Goal: Task Accomplishment & Management: Manage account settings

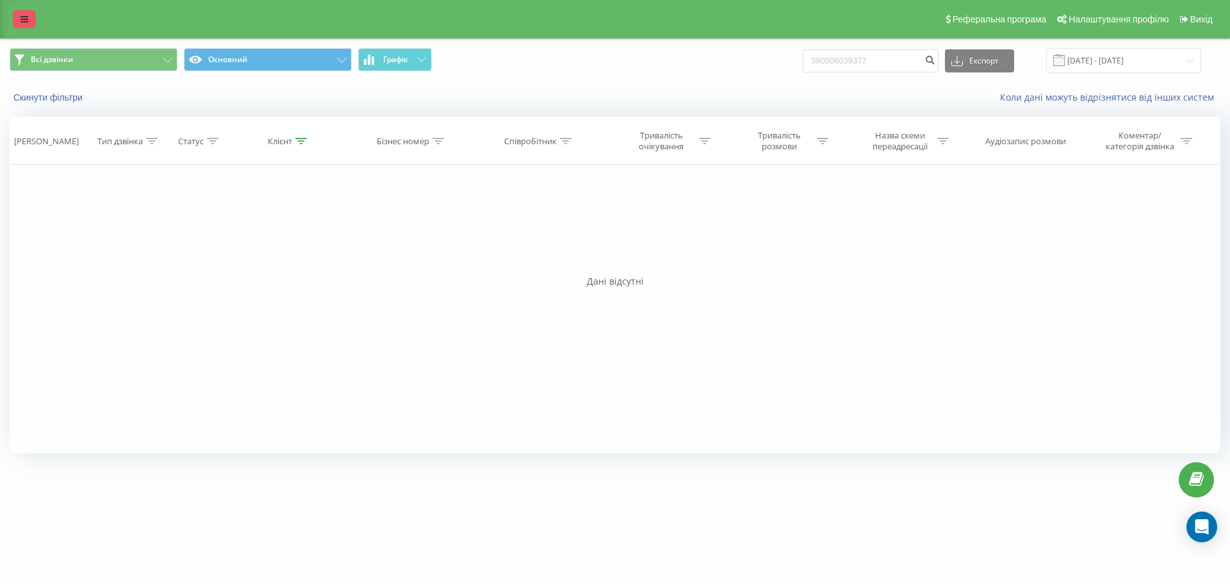
click at [15, 24] on link at bounding box center [24, 19] width 23 height 18
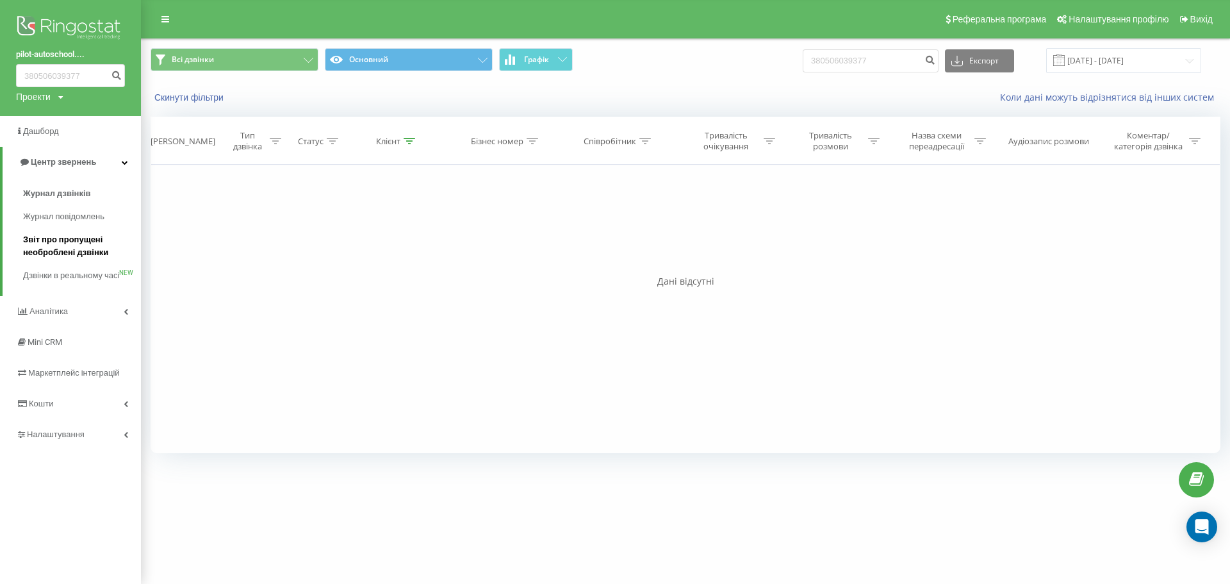
click at [87, 244] on span "Звіт про пропущені необроблені дзвінки" at bounding box center [79, 246] width 112 height 26
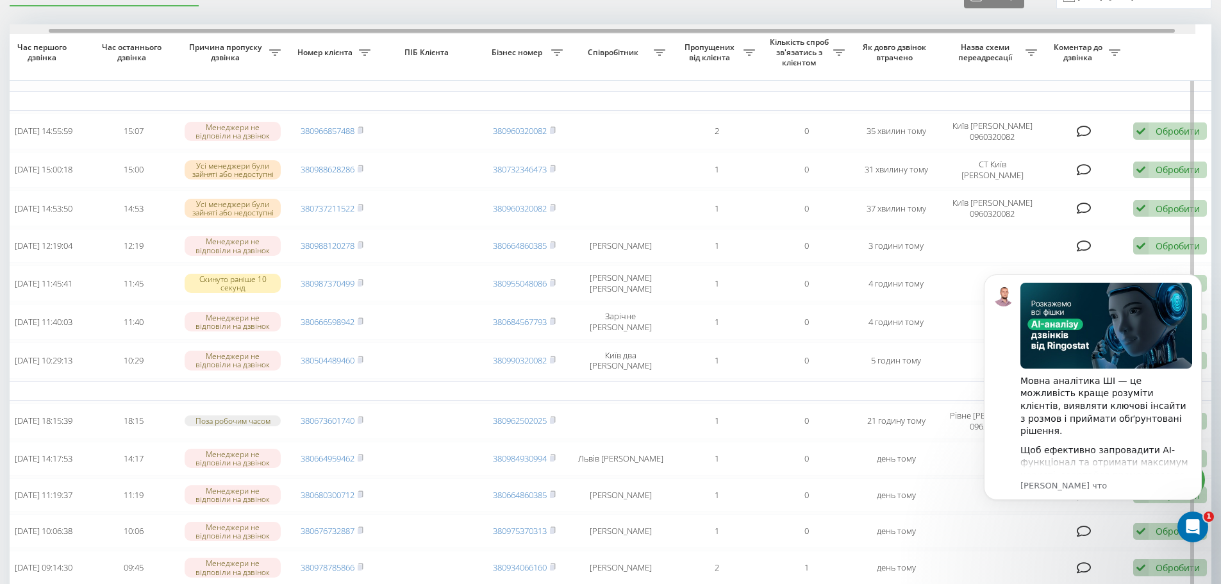
scroll to position [0, 80]
drag, startPoint x: 625, startPoint y: 31, endPoint x: 1128, endPoint y: 162, distance: 519.9
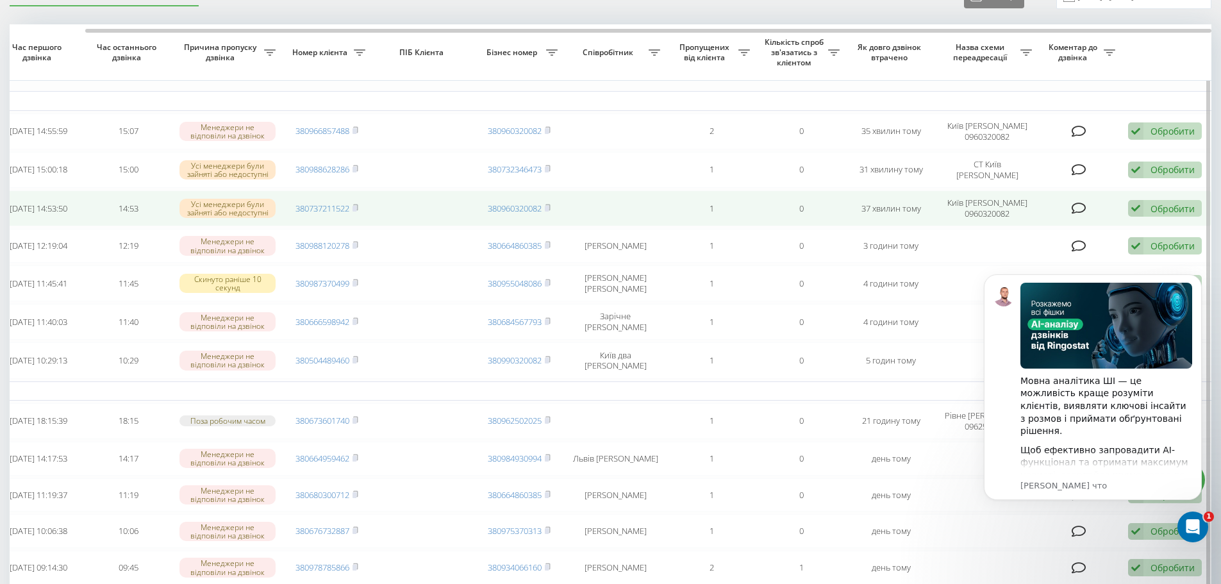
drag, startPoint x: 1180, startPoint y: 211, endPoint x: 1173, endPoint y: 208, distance: 8.1
click at [1180, 210] on div "Обробити" at bounding box center [1172, 208] width 44 height 12
click at [1051, 247] on span "Зв'язався з клієнтом за допомогою іншого каналу" at bounding box center [1080, 251] width 219 height 12
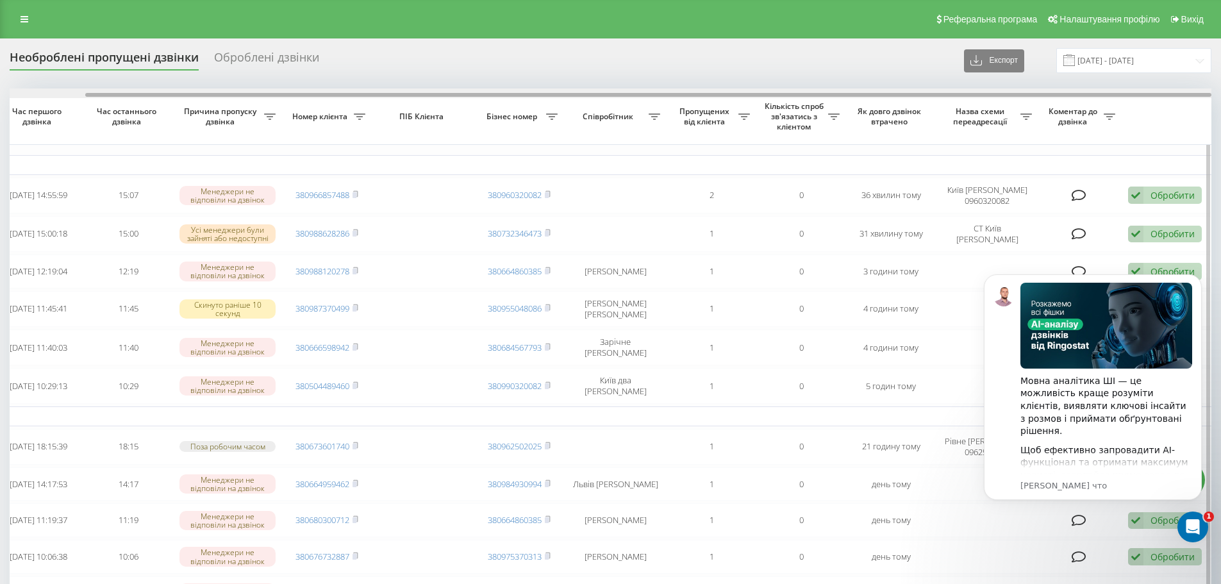
drag, startPoint x: 859, startPoint y: 94, endPoint x: 1106, endPoint y: 122, distance: 248.3
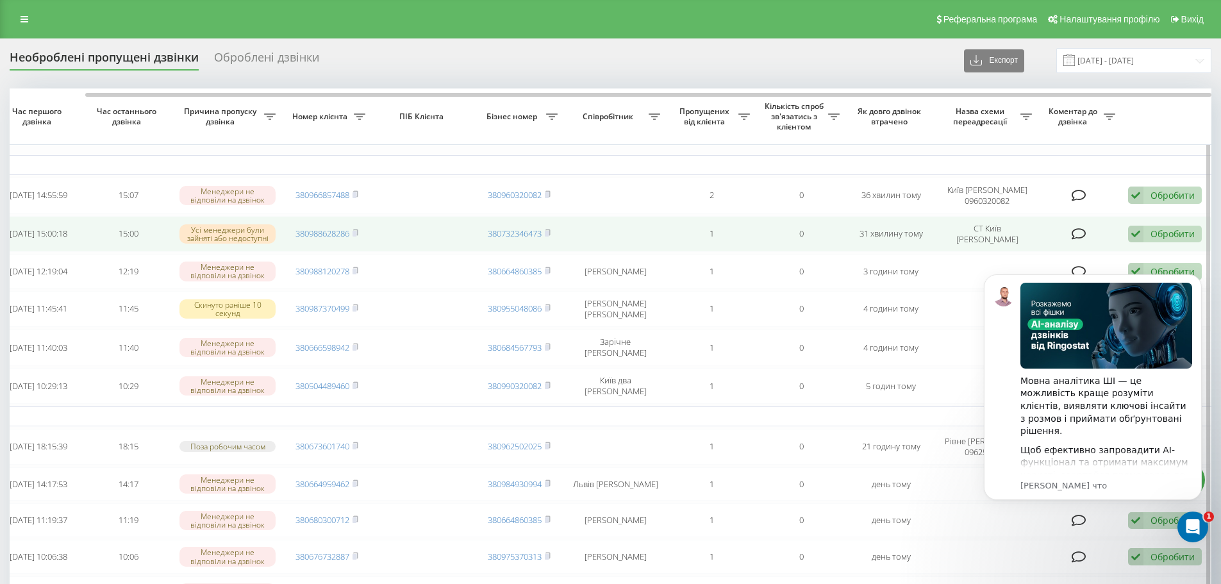
click at [1187, 232] on div "Обробити" at bounding box center [1172, 233] width 44 height 12
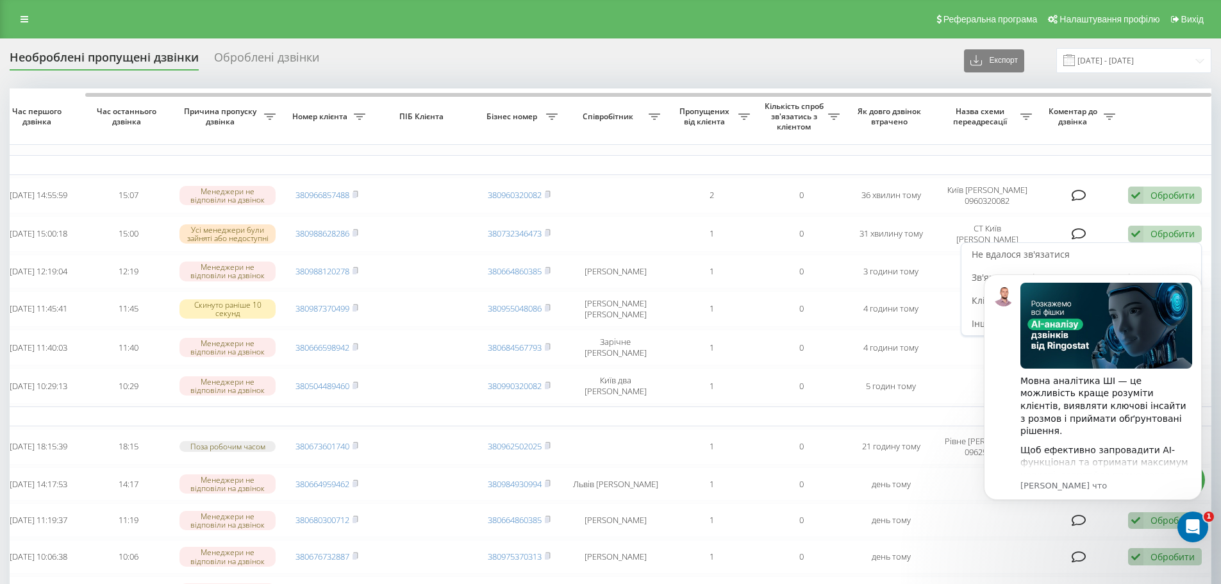
click html "Мовна аналітика ШІ — це можливість краще розуміти клієнтів, виявляти ключові ін…"
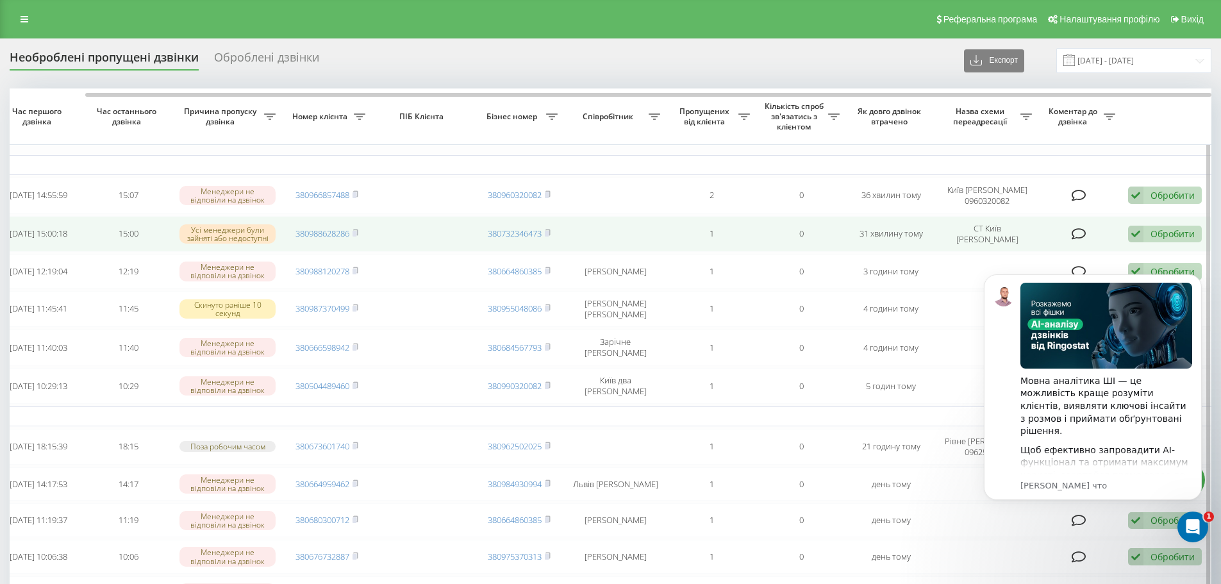
click at [1156, 232] on div "Обробити" at bounding box center [1172, 233] width 44 height 12
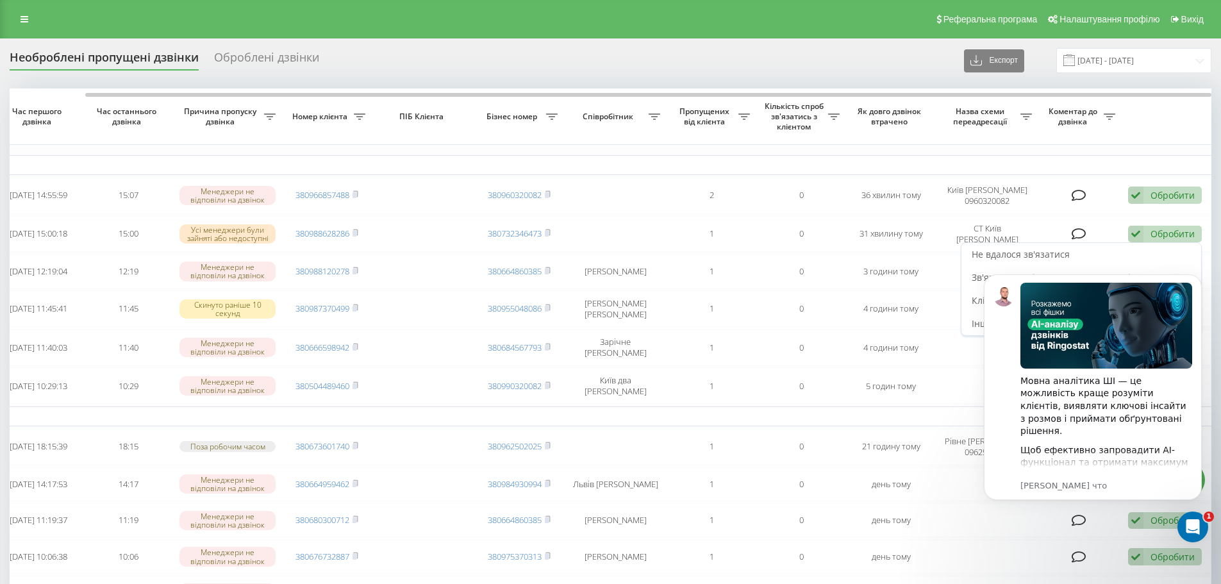
click at [973, 275] on body "Мовна аналітика ШІ — це можливість краще розуміти клієнтів, виявляти ключові ін…" at bounding box center [1093, 402] width 246 height 284
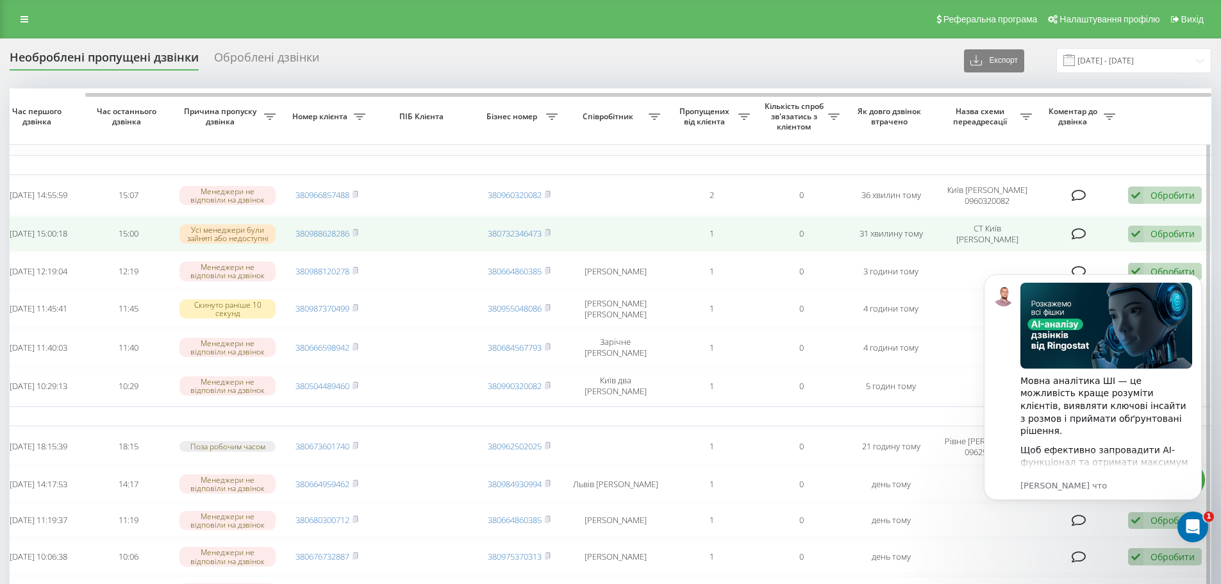
click at [1178, 235] on div "Обробити" at bounding box center [1172, 233] width 44 height 12
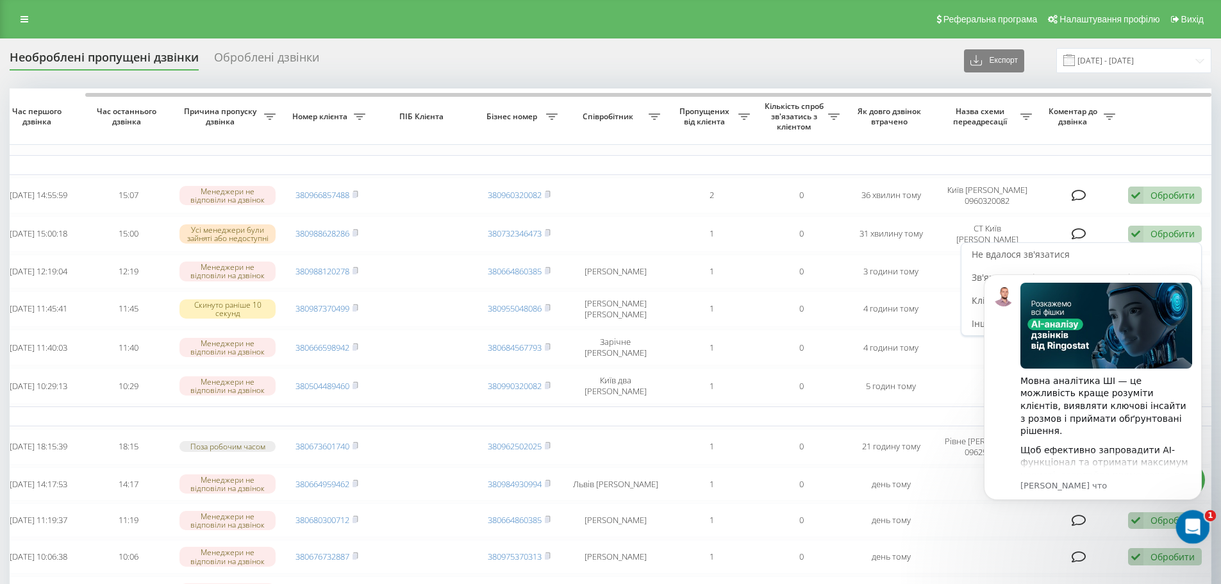
click at [1193, 527] on icon "Открыть службу сообщений Intercom" at bounding box center [1190, 525] width 21 height 21
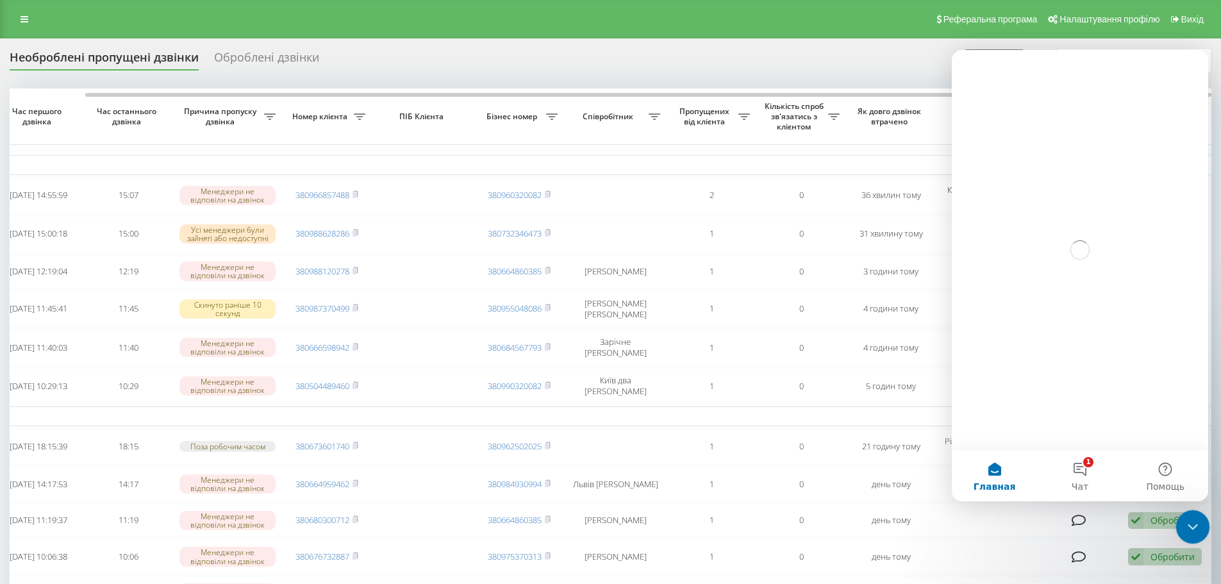
scroll to position [0, 0]
click at [1194, 525] on icon "Закрыть службу сообщений Intercom" at bounding box center [1190, 524] width 15 height 15
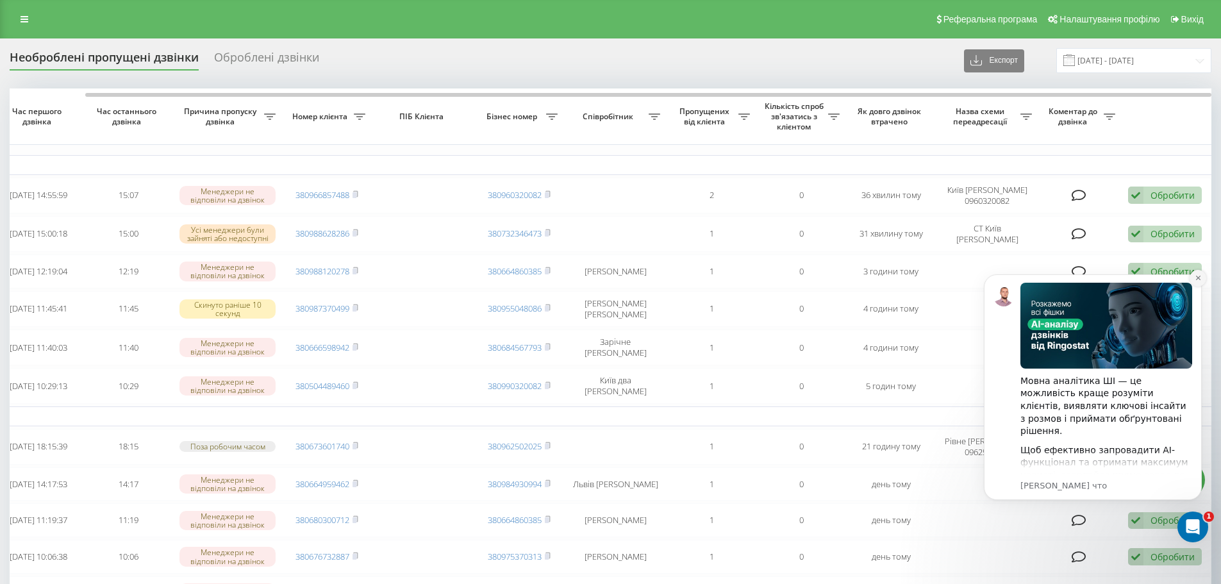
click at [1197, 277] on icon "Dismiss notification" at bounding box center [1197, 278] width 4 height 4
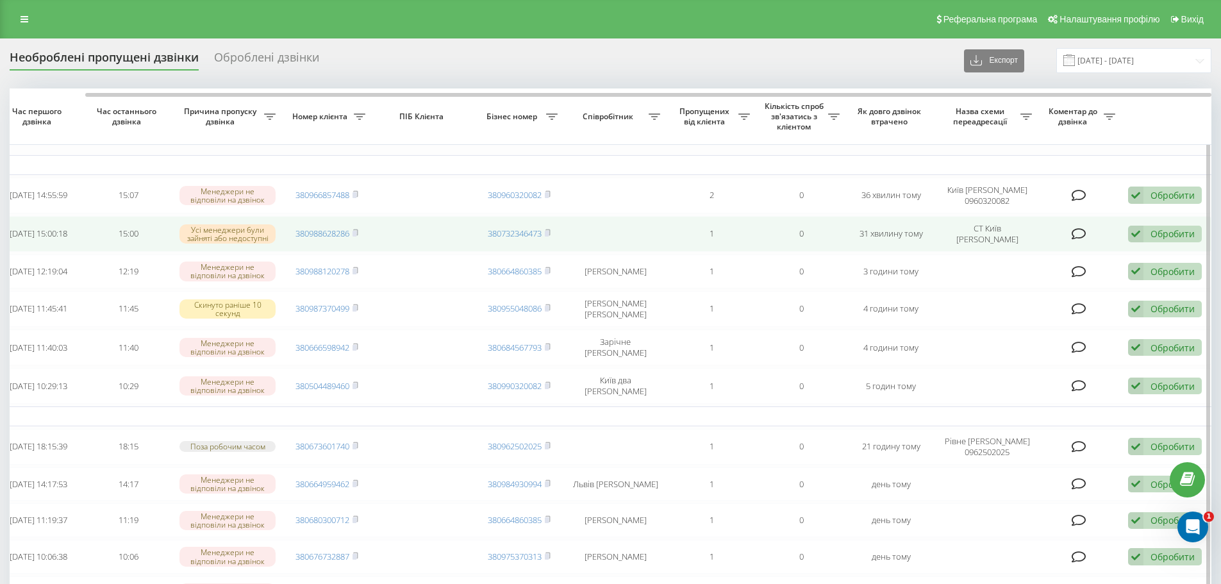
click at [1151, 229] on div "Обробити" at bounding box center [1172, 233] width 44 height 12
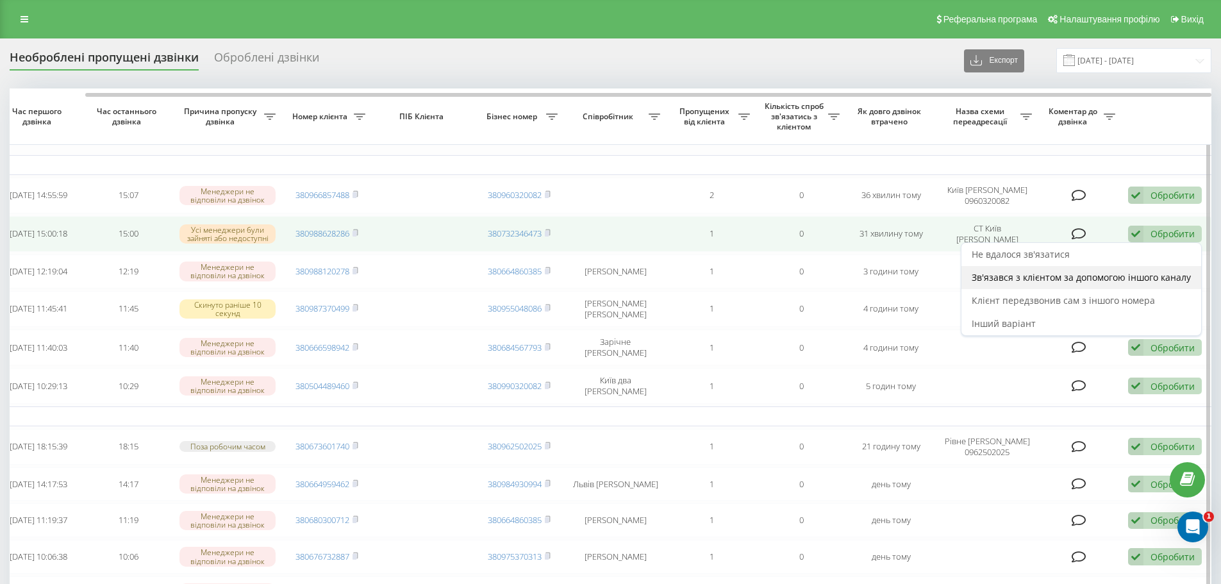
click at [1078, 282] on span "Зв'язався з клієнтом за допомогою іншого каналу" at bounding box center [1080, 277] width 219 height 12
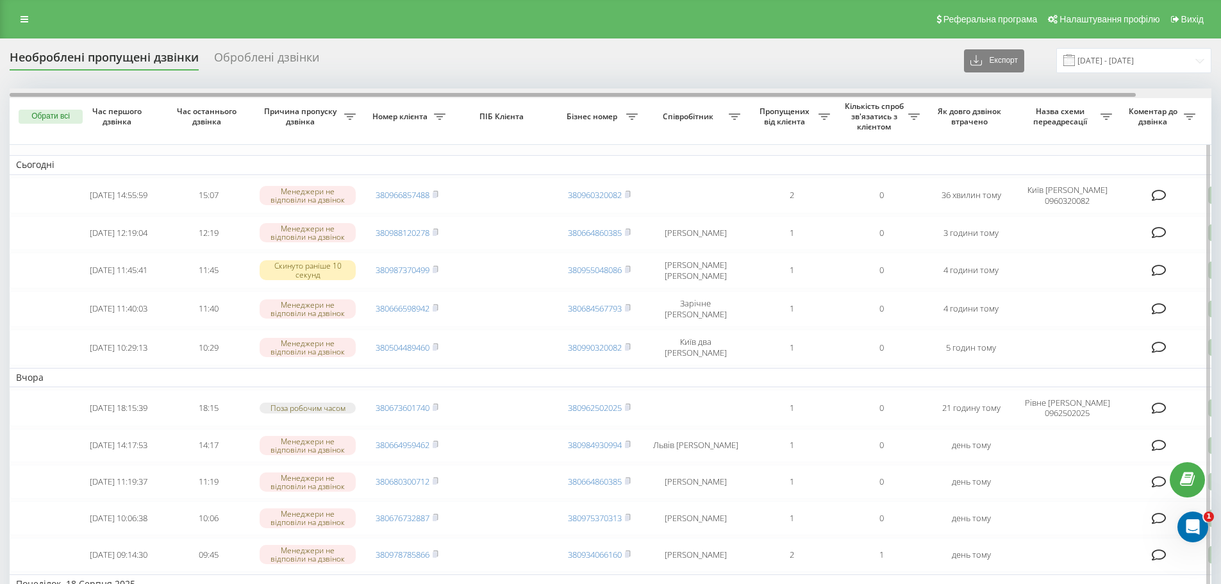
scroll to position [0, 80]
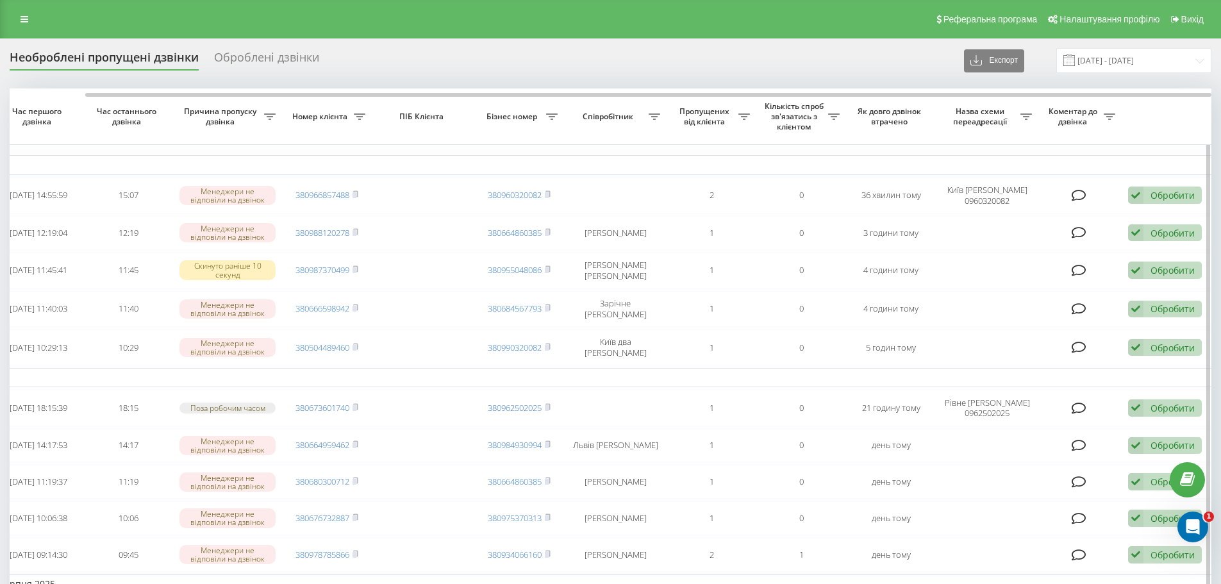
drag, startPoint x: 839, startPoint y: 90, endPoint x: 1119, endPoint y: 136, distance: 283.7
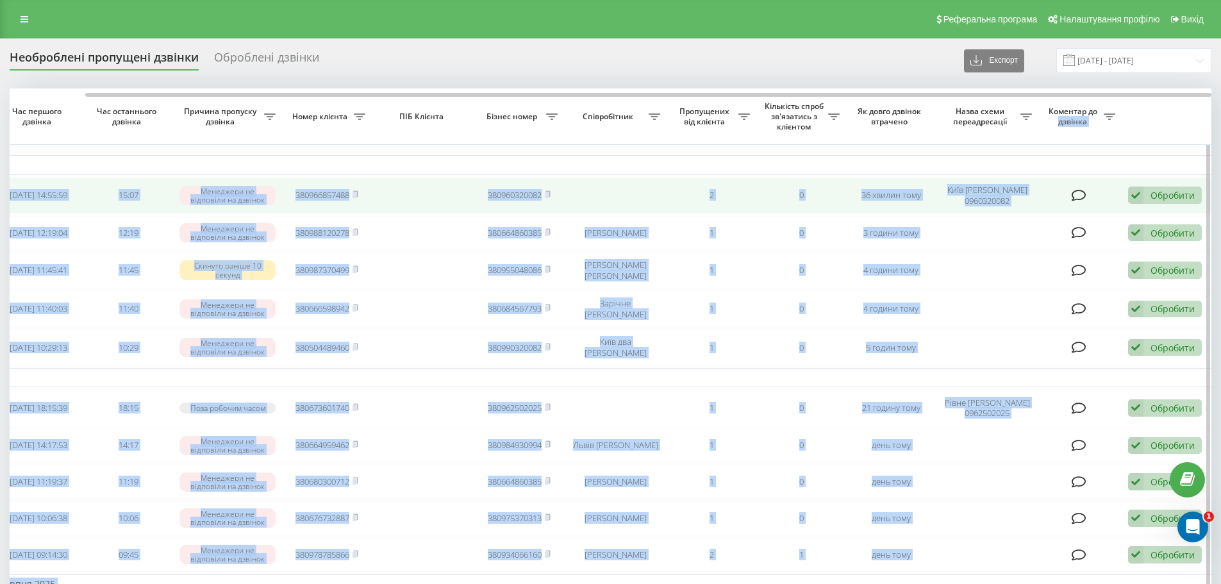
click at [1182, 191] on div "Обробити" at bounding box center [1172, 195] width 44 height 12
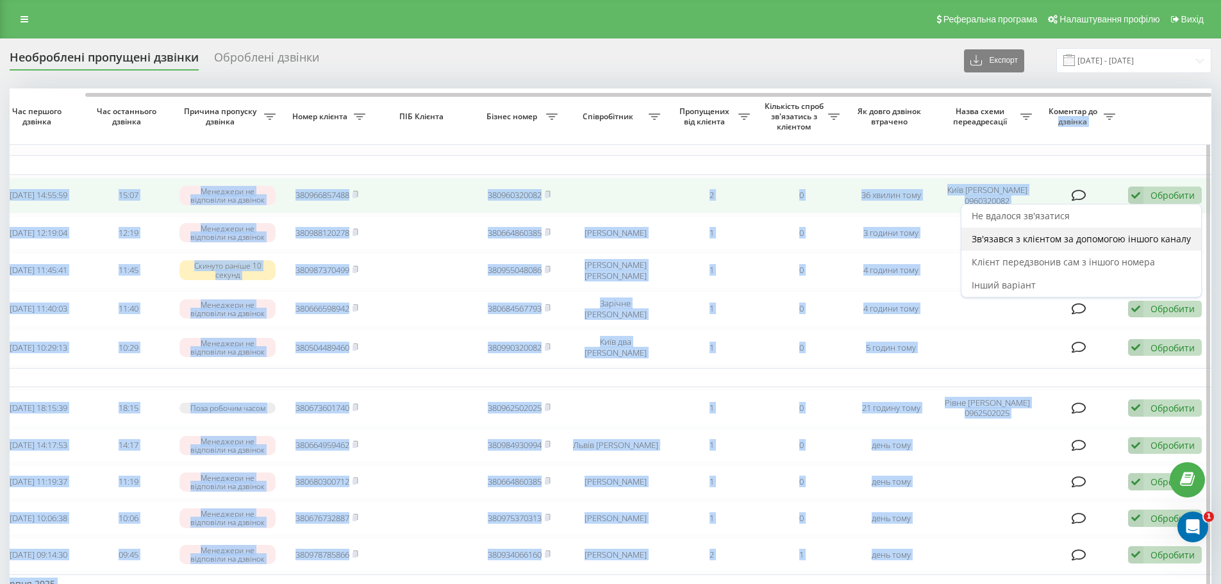
click at [1087, 244] on span "Зв'язався з клієнтом за допомогою іншого каналу" at bounding box center [1080, 239] width 219 height 12
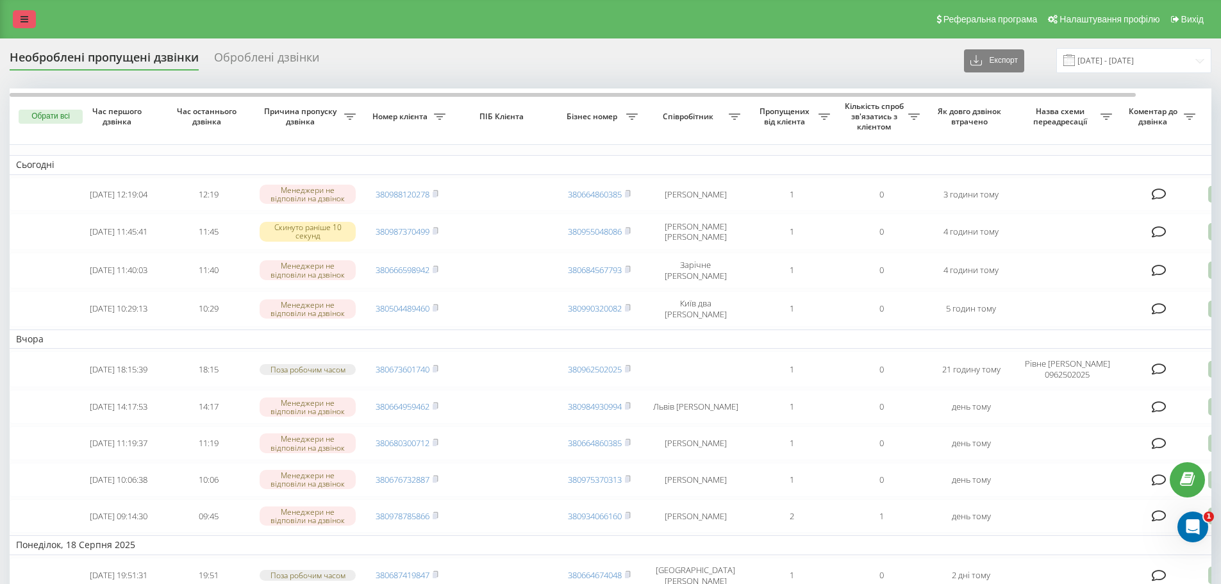
click at [30, 21] on link at bounding box center [24, 19] width 23 height 18
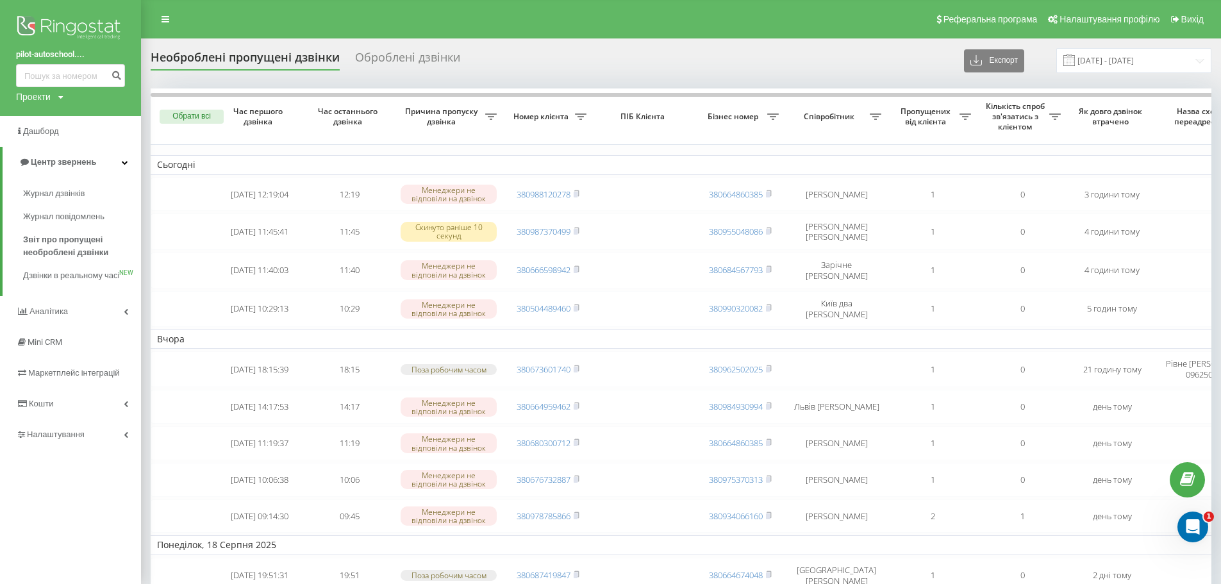
click at [45, 23] on img at bounding box center [70, 29] width 109 height 32
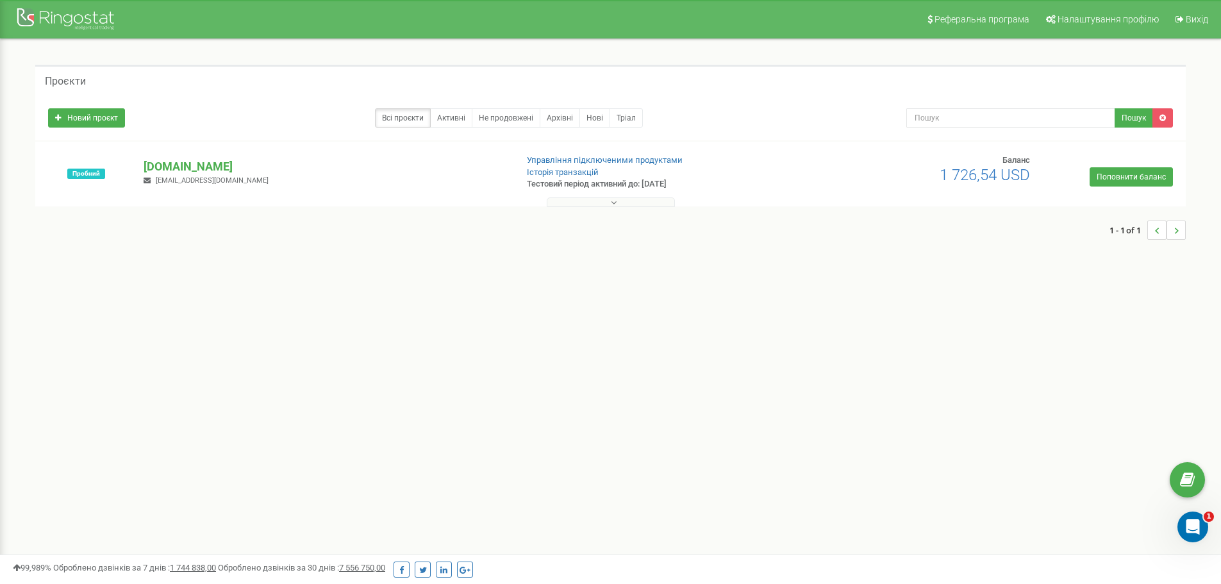
click at [612, 204] on icon at bounding box center [614, 202] width 6 height 9
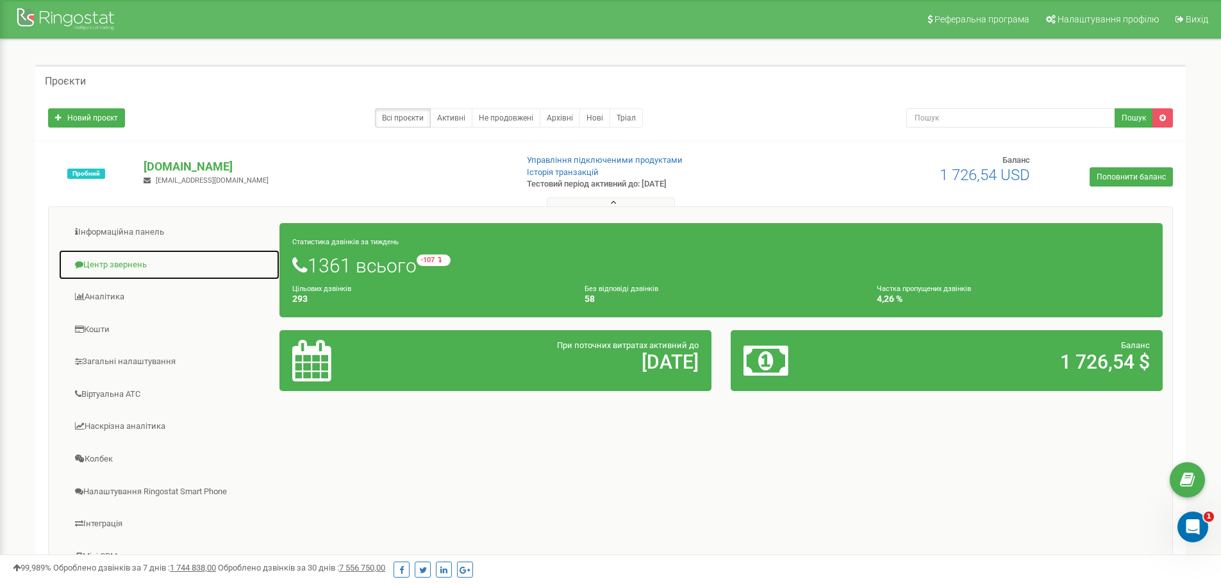
click at [145, 258] on link "Центр звернень" at bounding box center [169, 264] width 222 height 31
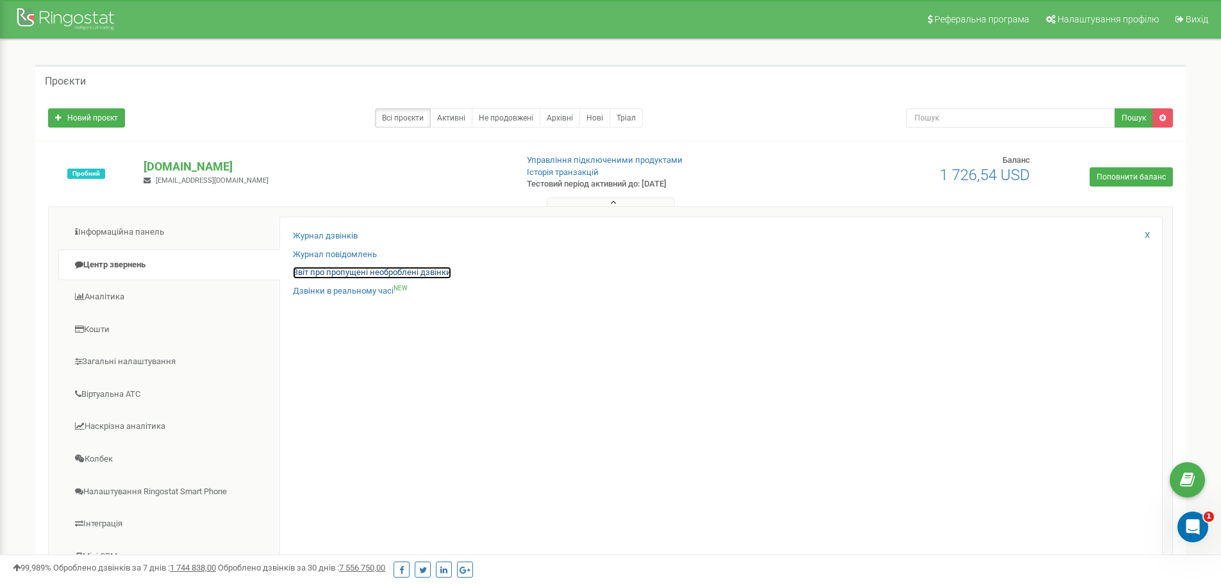
click at [347, 273] on link "Звіт про пропущені необроблені дзвінки" at bounding box center [372, 273] width 158 height 12
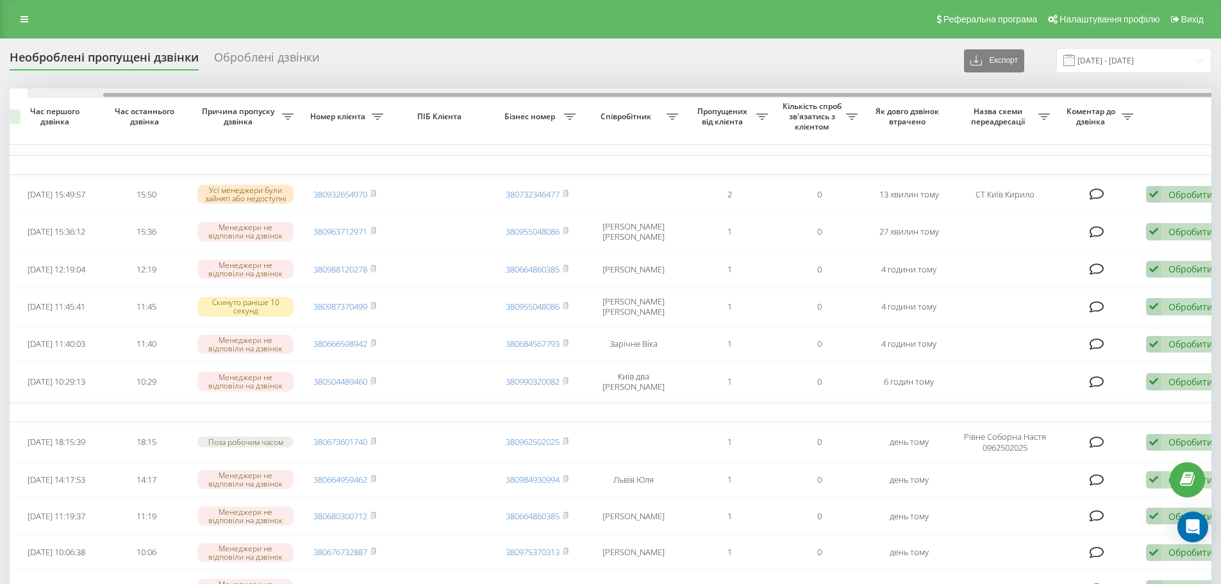
scroll to position [0, 80]
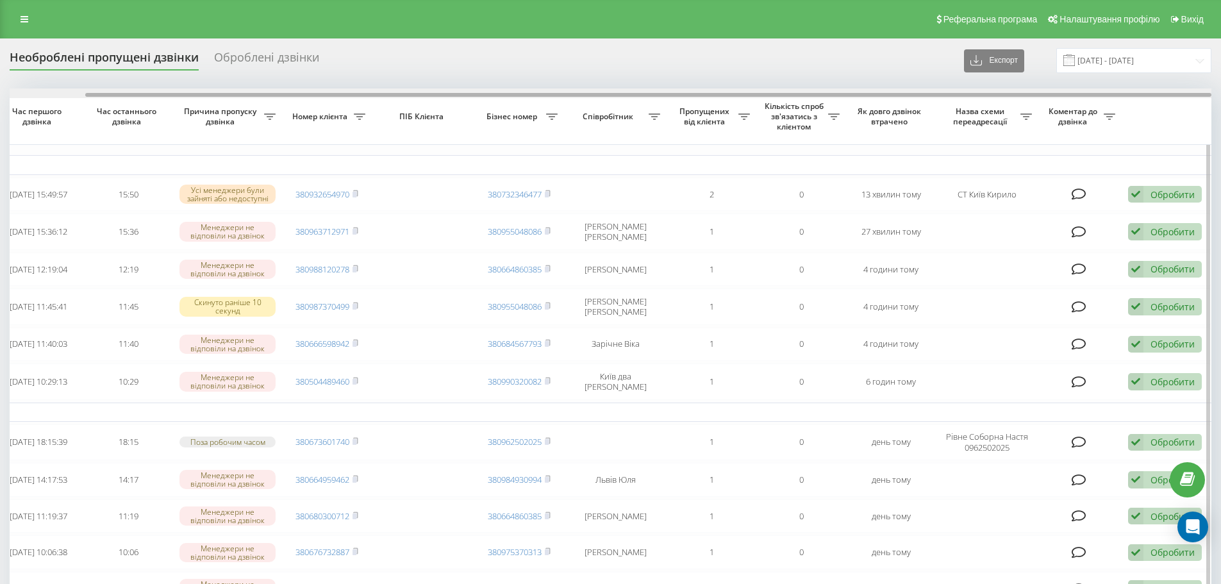
drag, startPoint x: 650, startPoint y: 93, endPoint x: 1039, endPoint y: 112, distance: 388.8
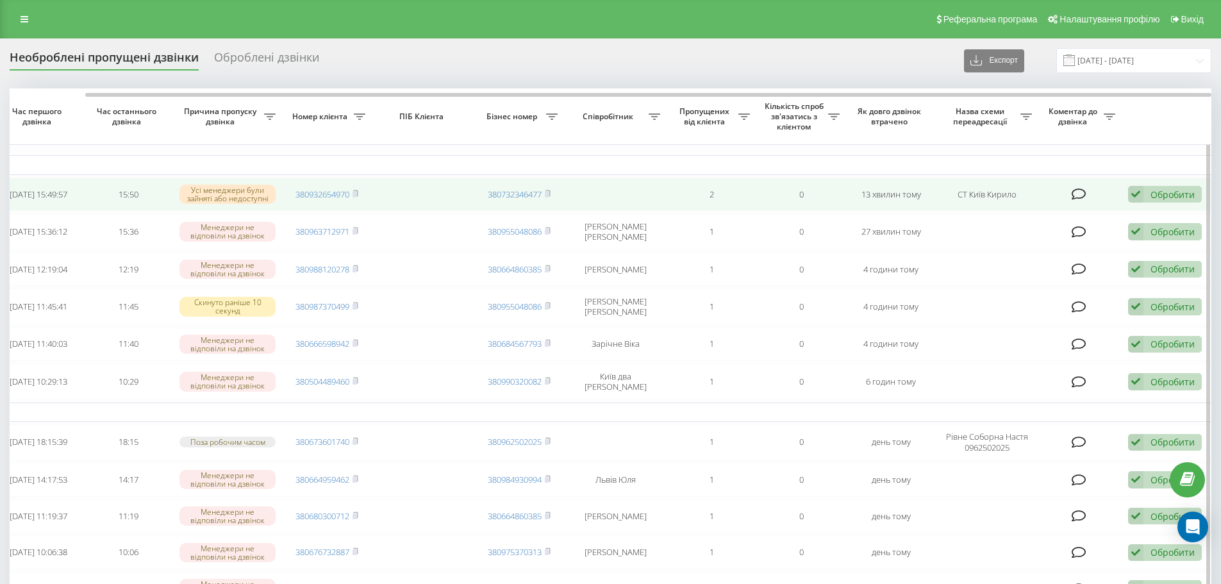
click at [1182, 192] on div "Обробити" at bounding box center [1172, 194] width 44 height 12
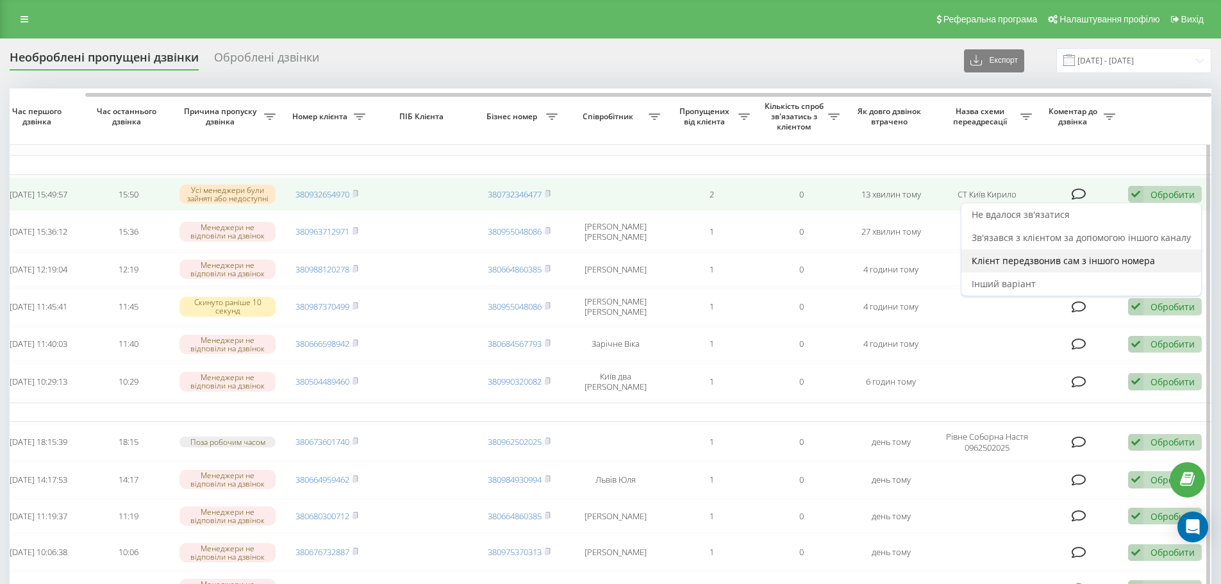
click at [1045, 262] on span "Клієнт передзвонив сам з іншого номера" at bounding box center [1062, 260] width 183 height 12
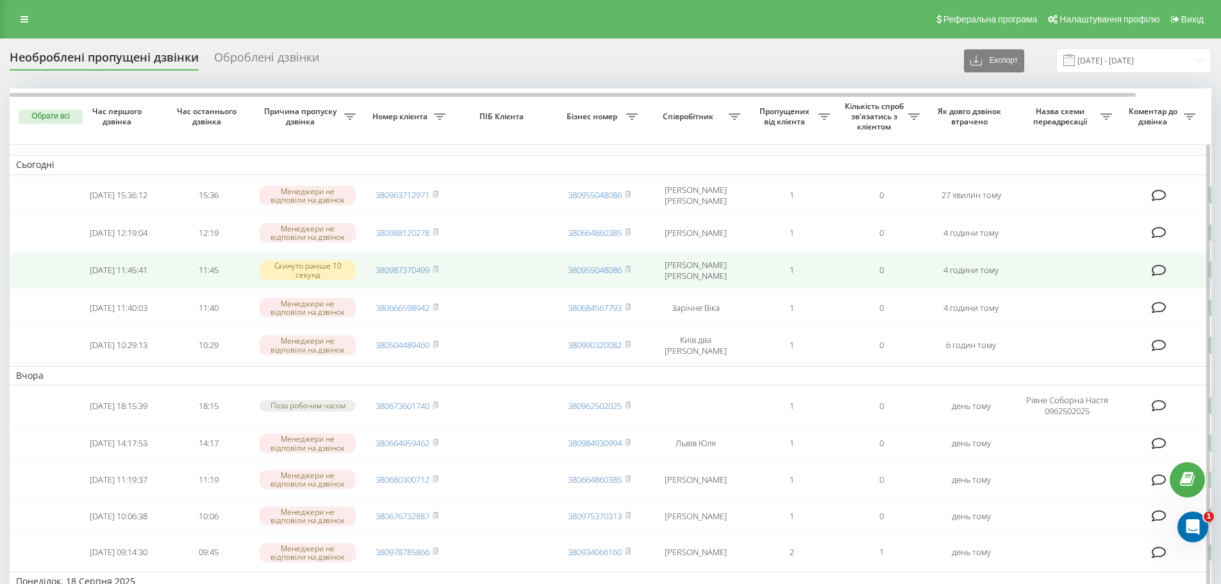
scroll to position [0, 0]
